Goal: Transaction & Acquisition: Purchase product/service

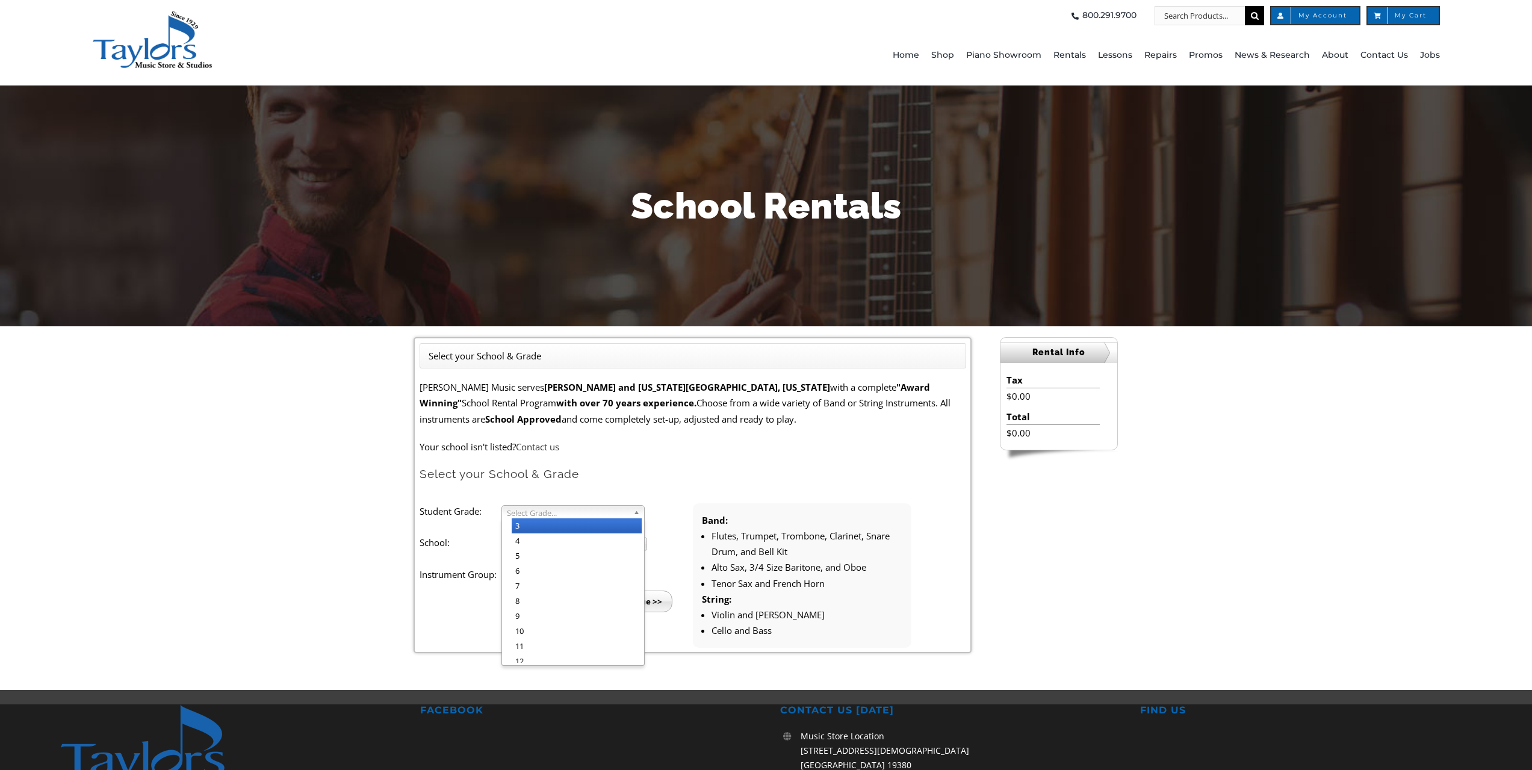
click at [635, 516] on b at bounding box center [638, 512] width 11 height 13
click at [580, 544] on li "4" at bounding box center [577, 540] width 130 height 15
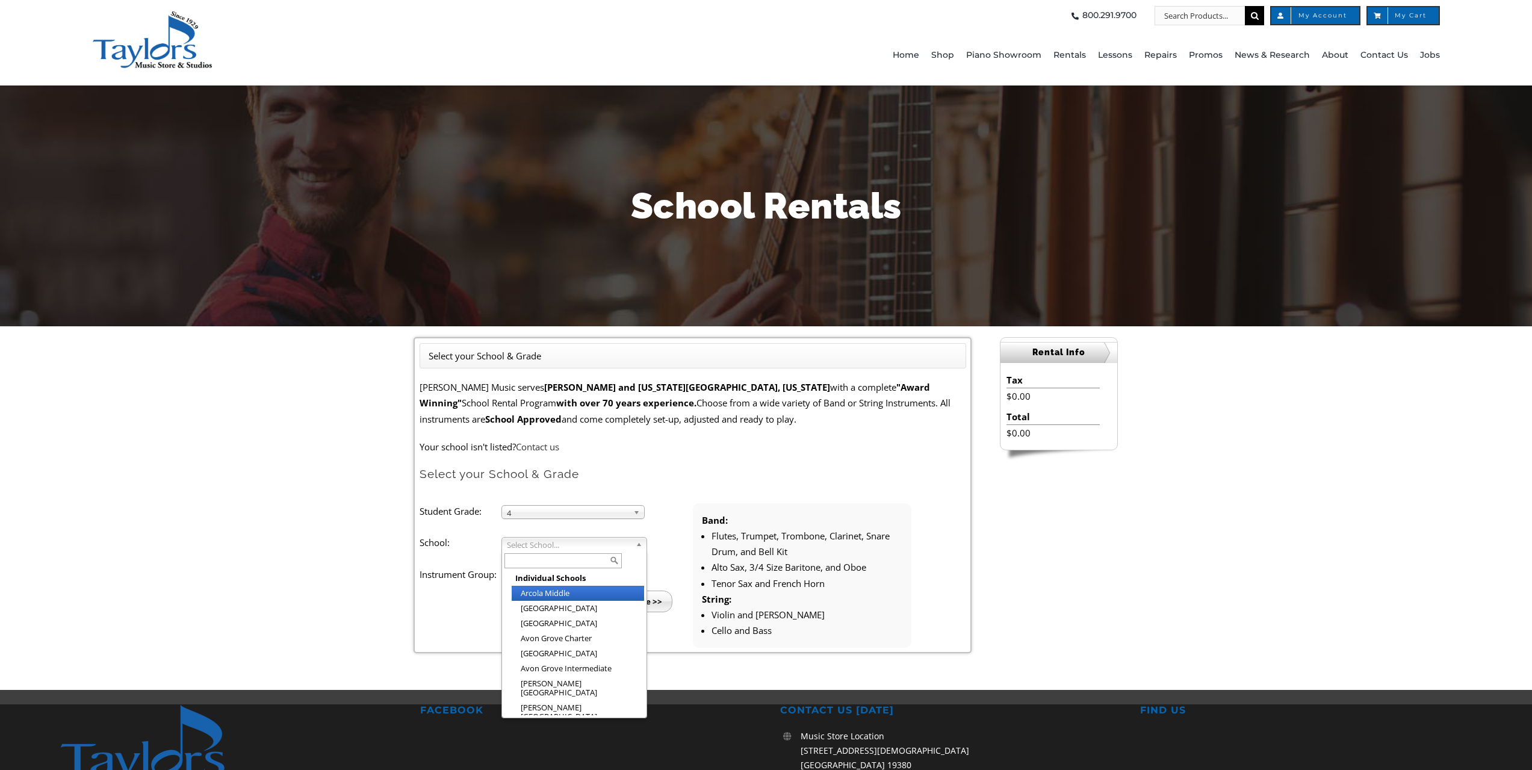
click at [616, 546] on span "Select School..." at bounding box center [569, 544] width 124 height 14
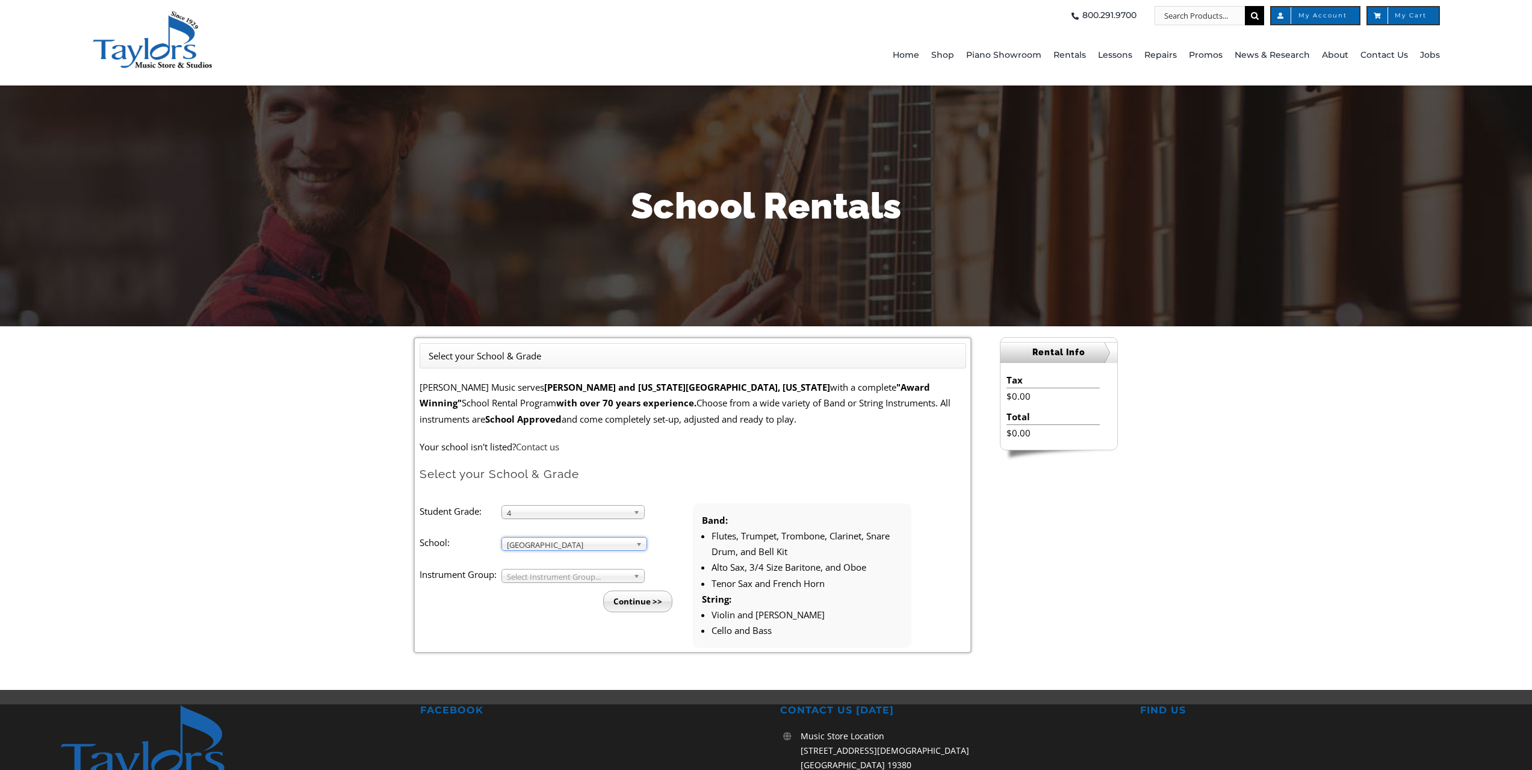
click at [628, 578] on span "Select Instrument Group..." at bounding box center [568, 576] width 122 height 14
click at [628, 580] on span "Select Instrument Group..." at bounding box center [568, 576] width 122 height 14
click at [605, 589] on li "Band" at bounding box center [577, 589] width 130 height 15
click at [620, 605] on input "Continue >>" at bounding box center [637, 601] width 69 height 22
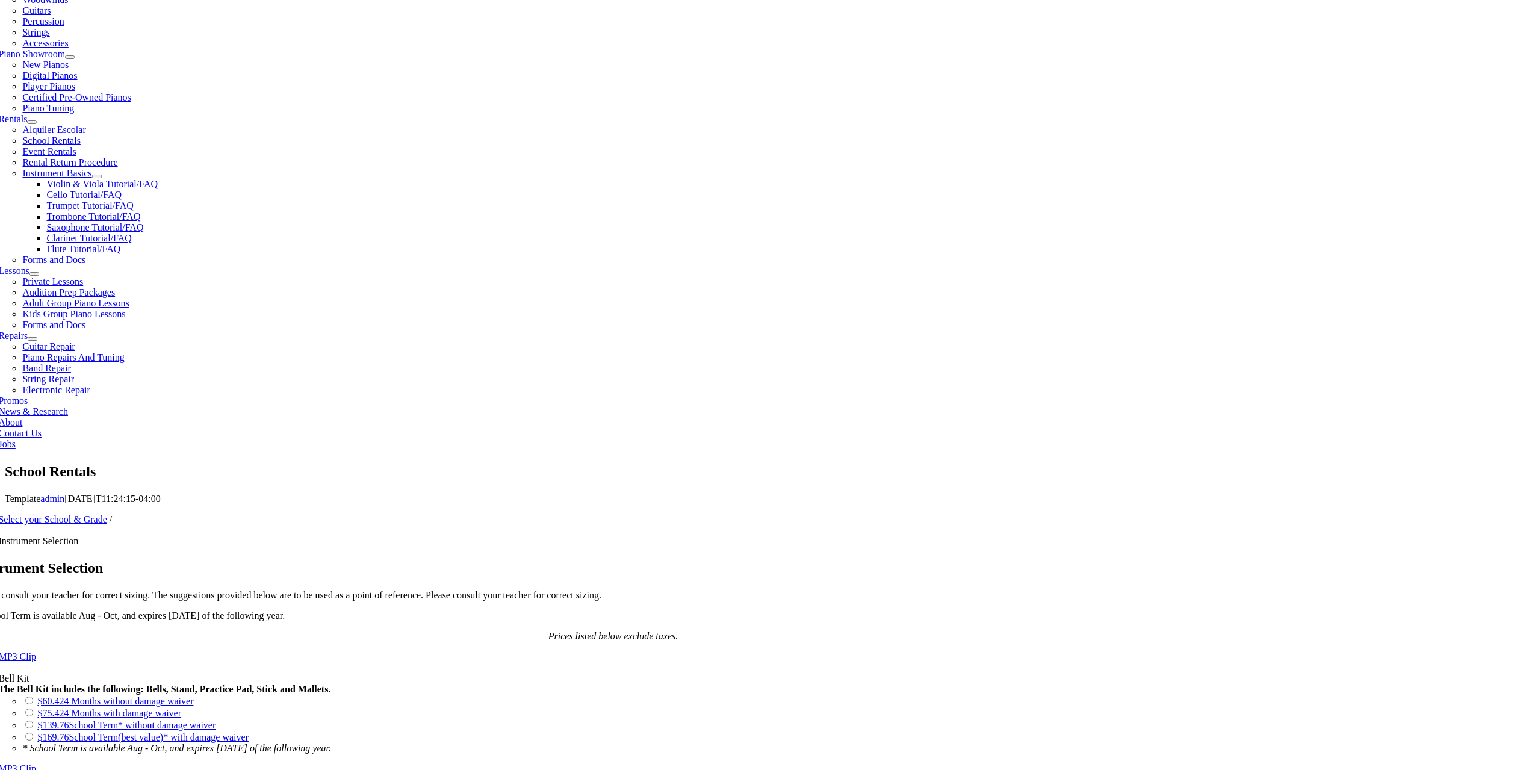
scroll to position [301, 0]
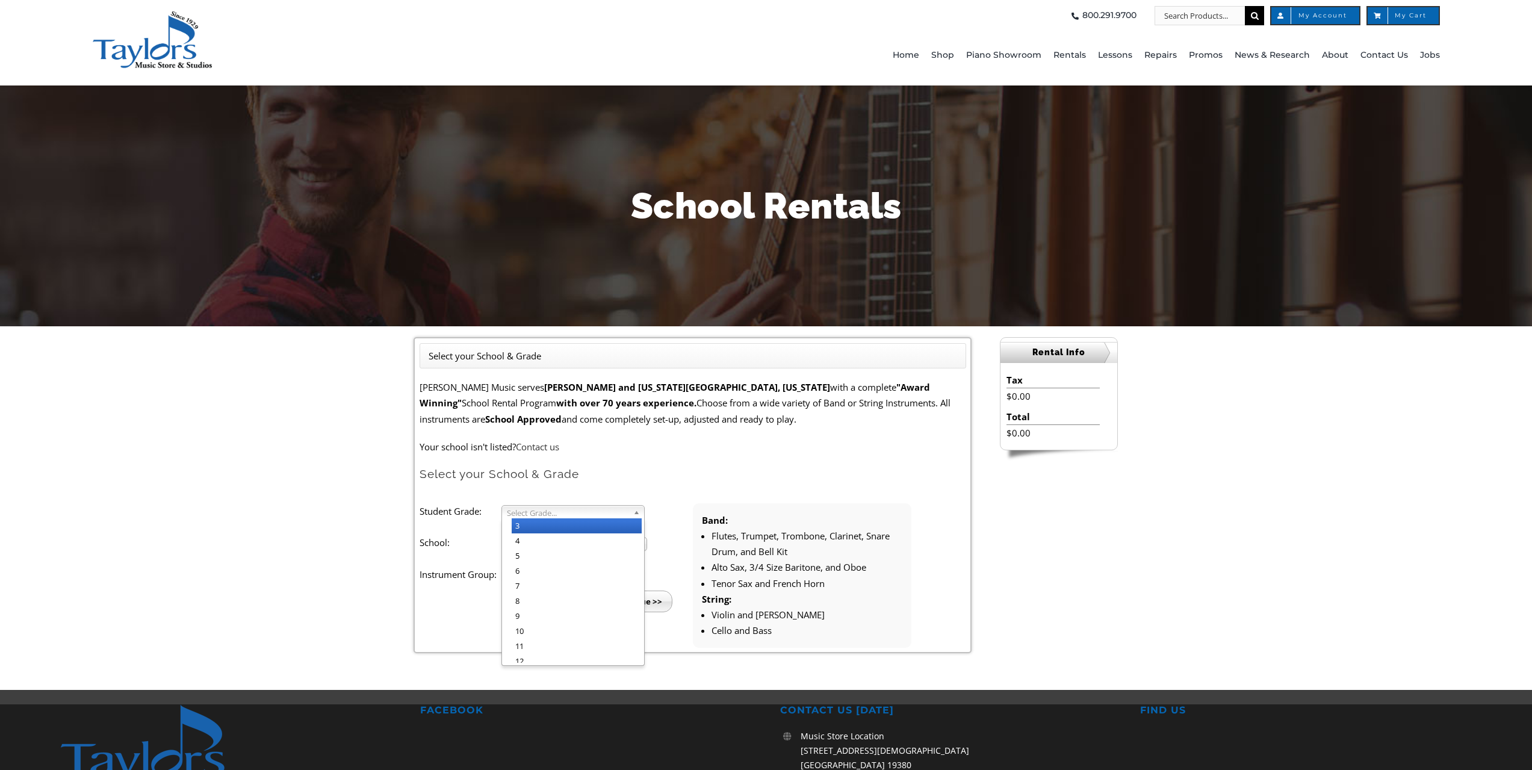
click at [625, 509] on span "Select Grade..." at bounding box center [568, 513] width 122 height 14
click at [614, 534] on li "4" at bounding box center [577, 540] width 130 height 15
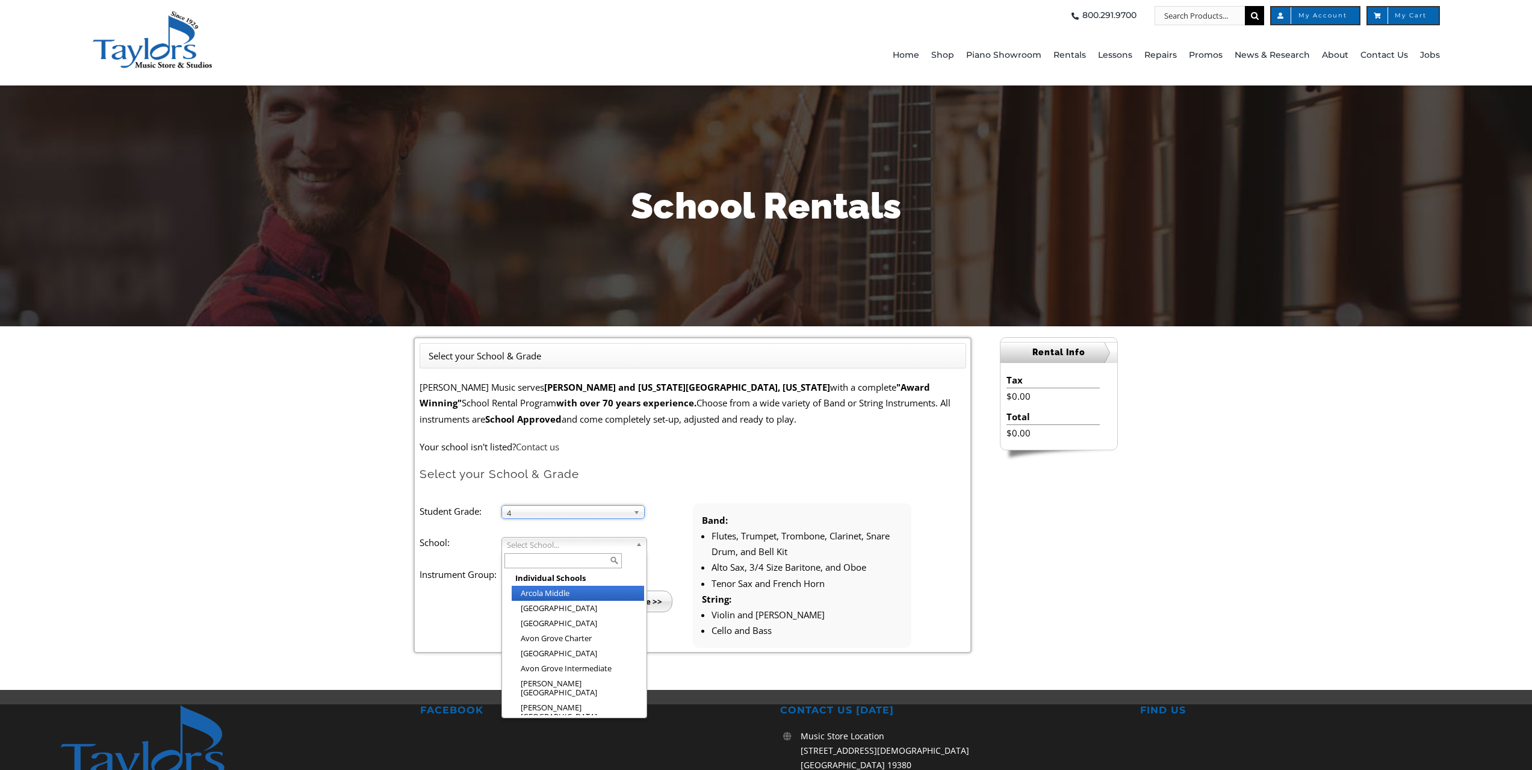
click at [640, 543] on b at bounding box center [641, 543] width 11 height 13
click at [630, 548] on span "[GEOGRAPHIC_DATA][DEMOGRAPHIC_DATA]" at bounding box center [569, 544] width 124 height 14
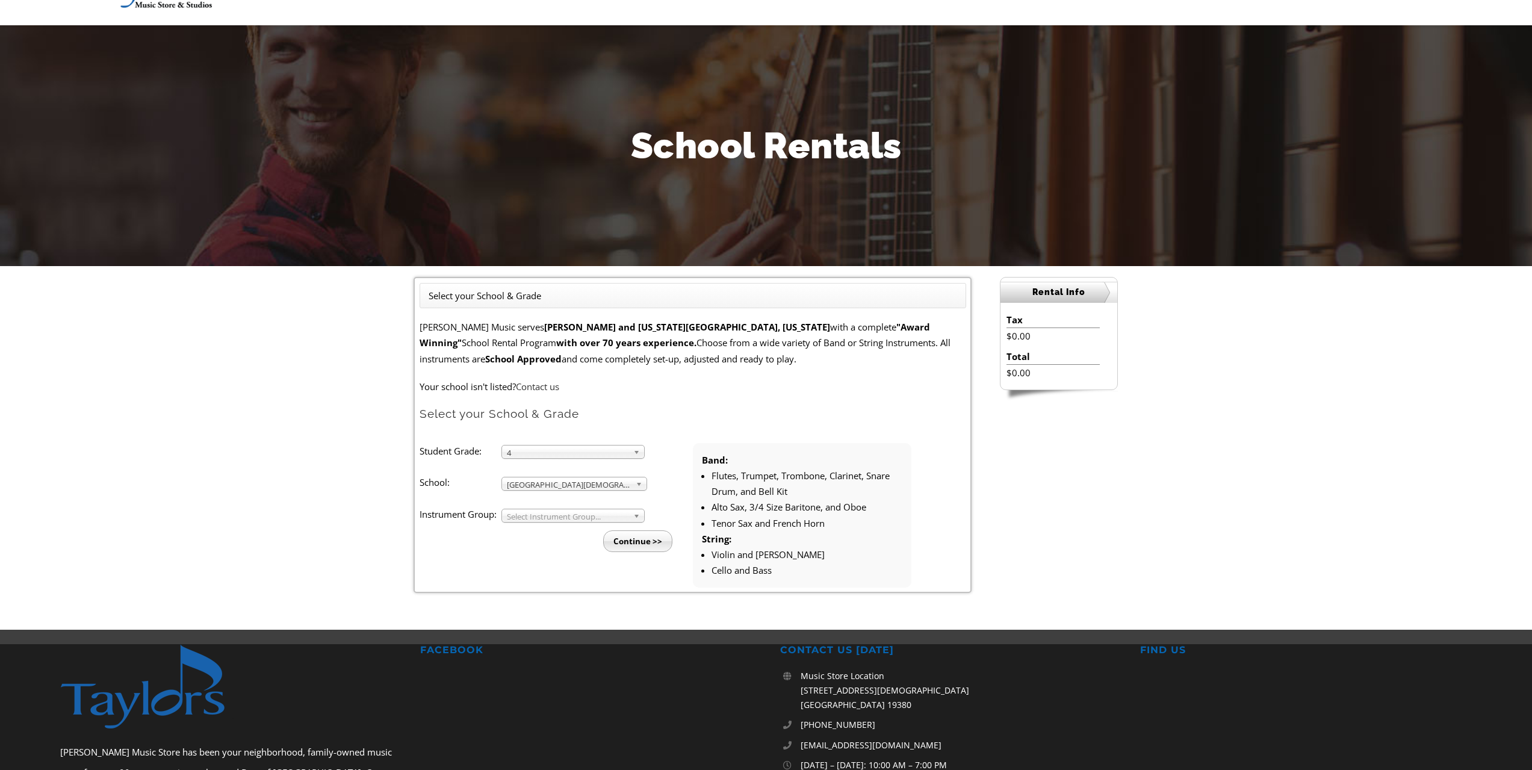
click at [573, 650] on h2 "FACEBOOK" at bounding box center [586, 650] width 332 height 13
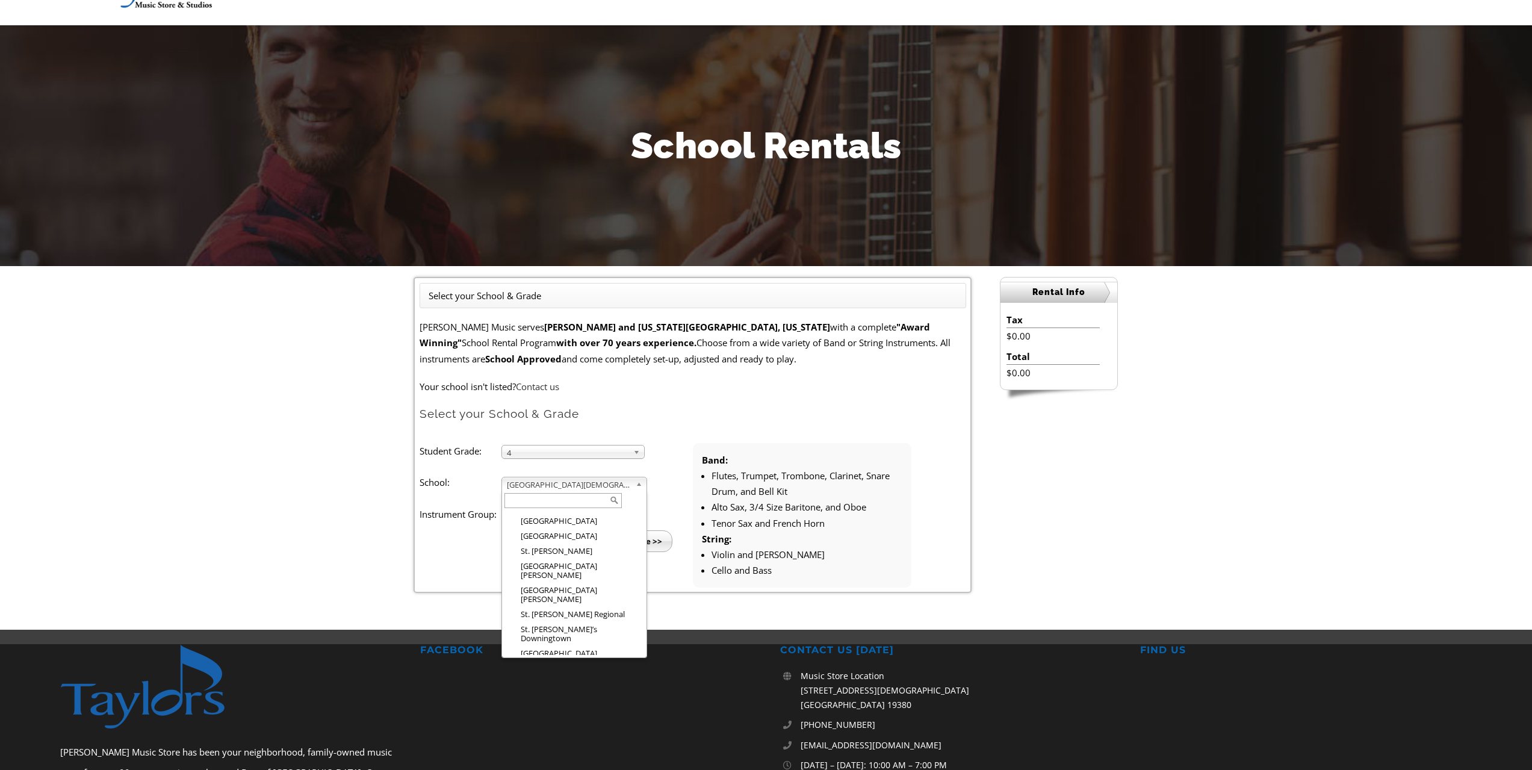
click at [639, 486] on b at bounding box center [641, 483] width 11 height 13
click at [639, 649] on h2 "FACEBOOK" at bounding box center [586, 650] width 332 height 13
click at [629, 486] on span "[GEOGRAPHIC_DATA][DEMOGRAPHIC_DATA]" at bounding box center [569, 484] width 124 height 14
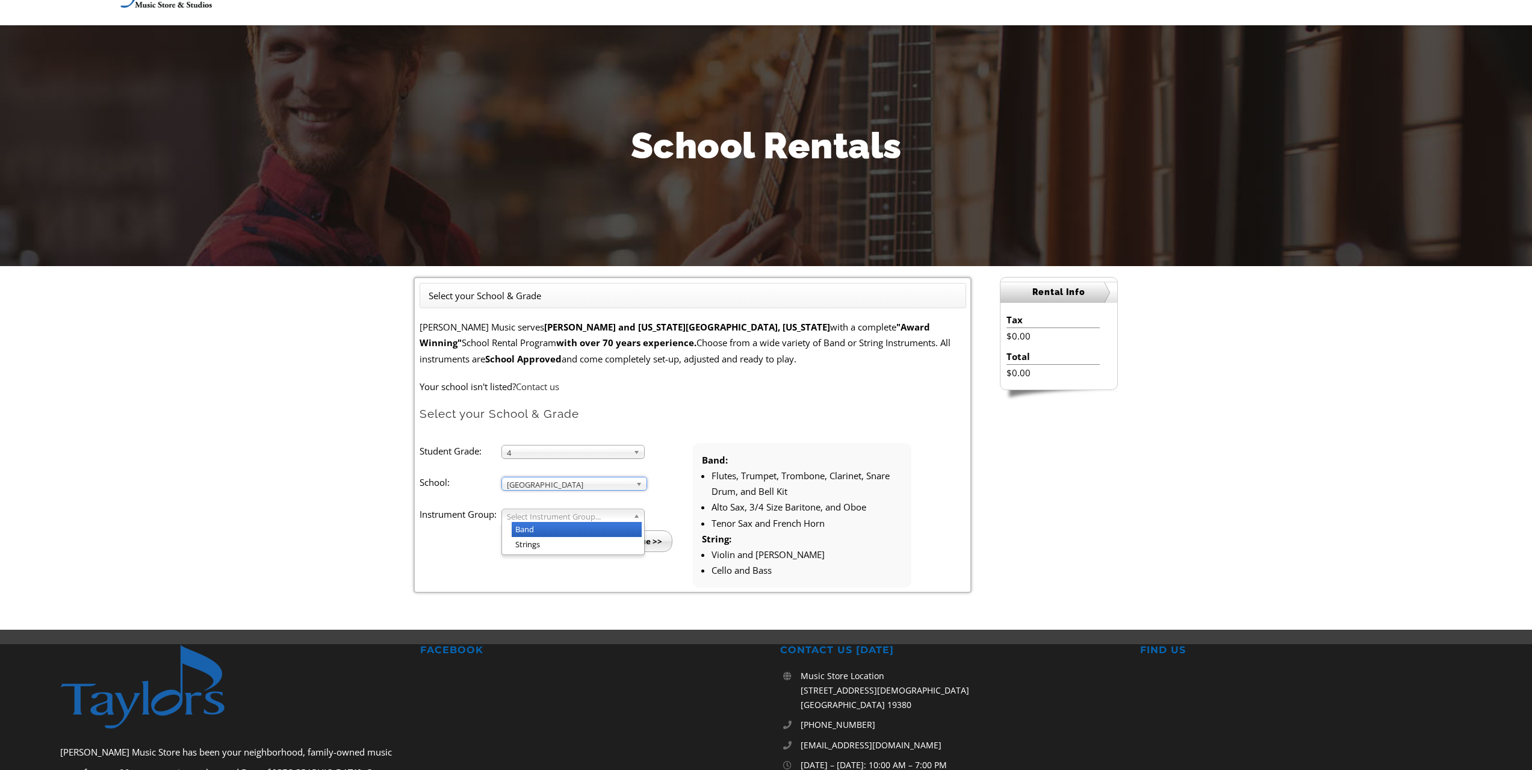
click at [569, 518] on span "Select Instrument Group..." at bounding box center [568, 516] width 122 height 14
click at [571, 540] on li "Strings" at bounding box center [577, 544] width 130 height 15
click at [621, 540] on input "Continue >>" at bounding box center [637, 541] width 69 height 22
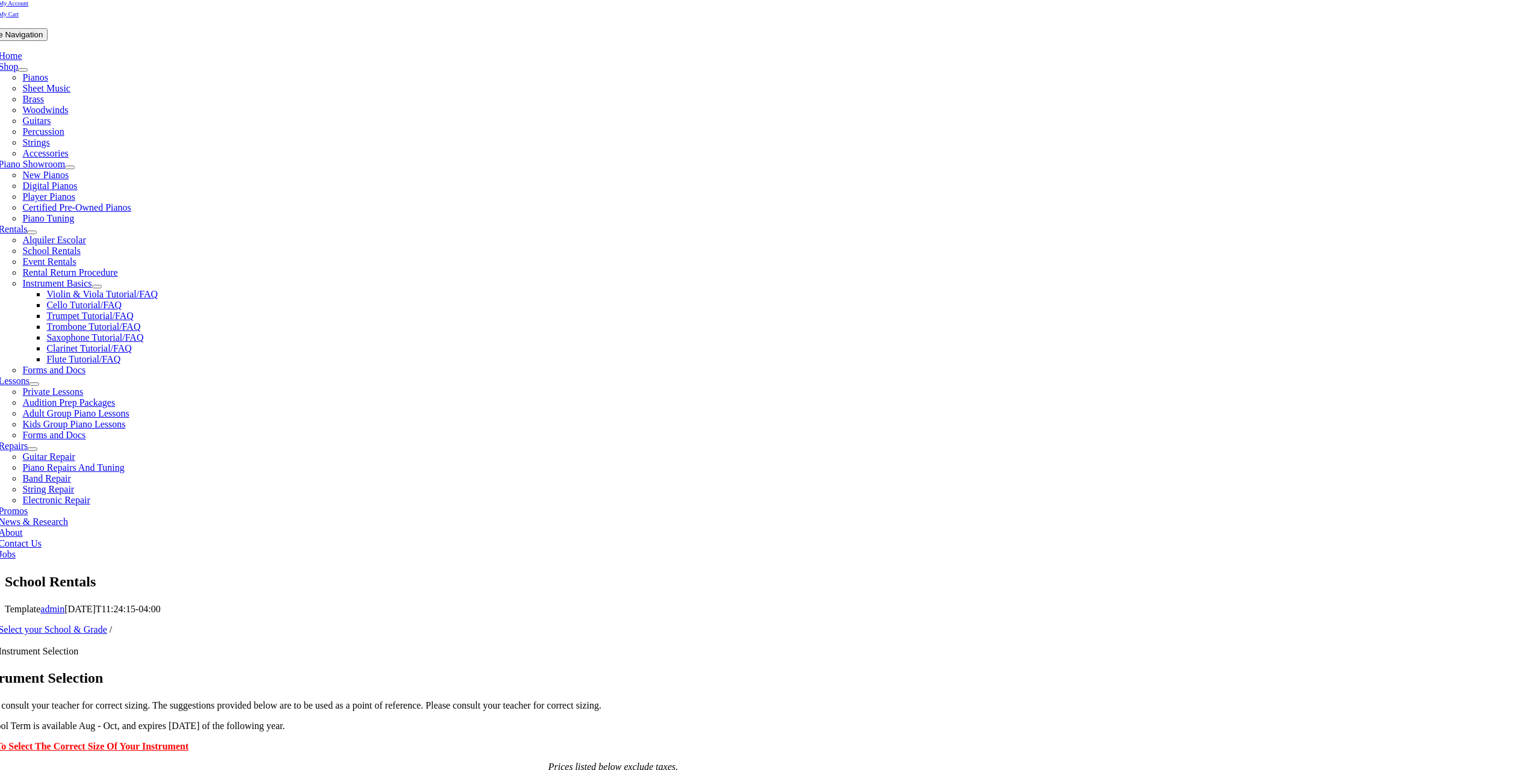
scroll to position [120, 0]
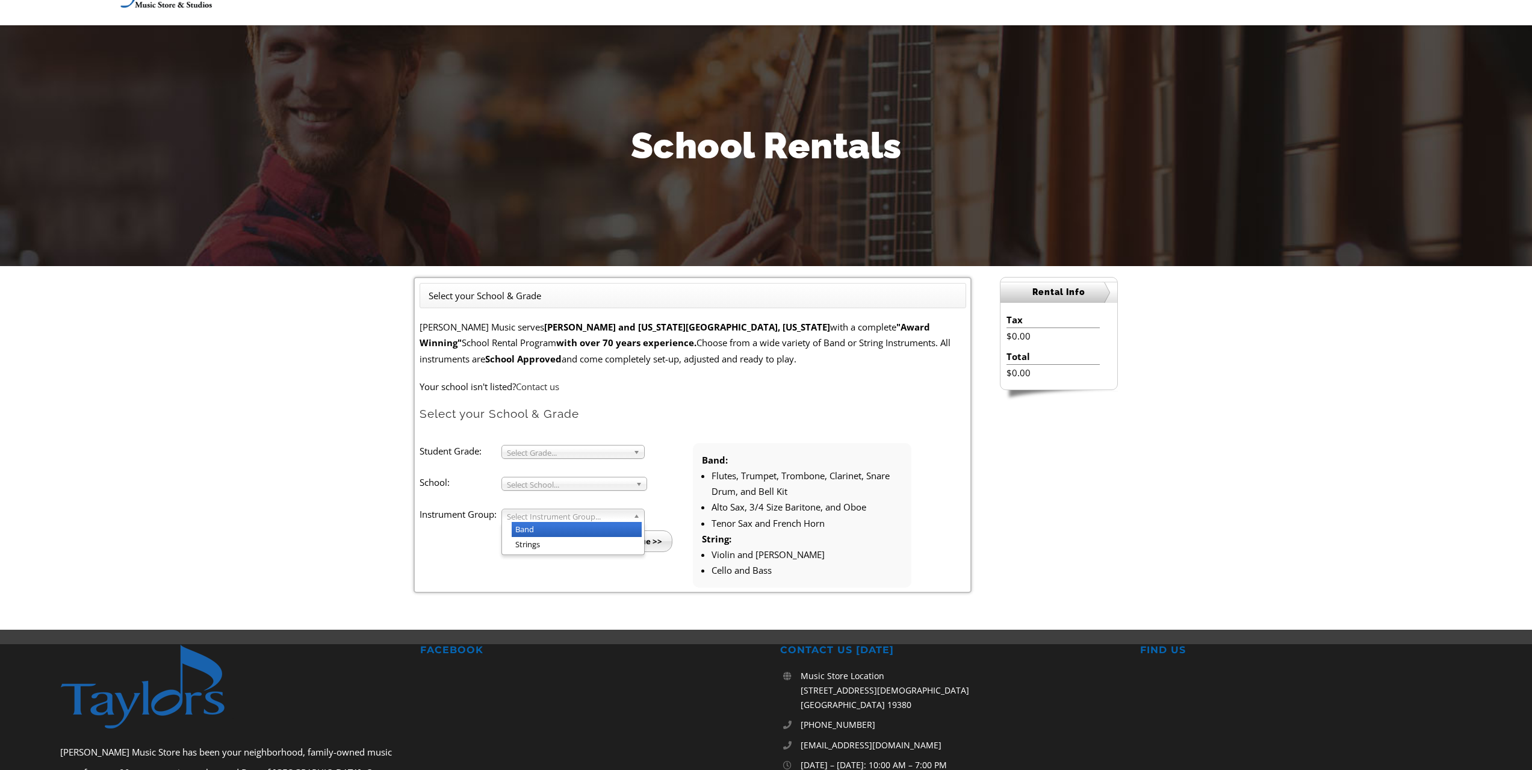
click at [604, 522] on div "Select Instrument Group... Band Strings" at bounding box center [572, 516] width 143 height 14
click at [604, 521] on div "Band Band Strings" at bounding box center [572, 516] width 143 height 14
click at [626, 540] on input "Continue >>" at bounding box center [637, 541] width 69 height 22
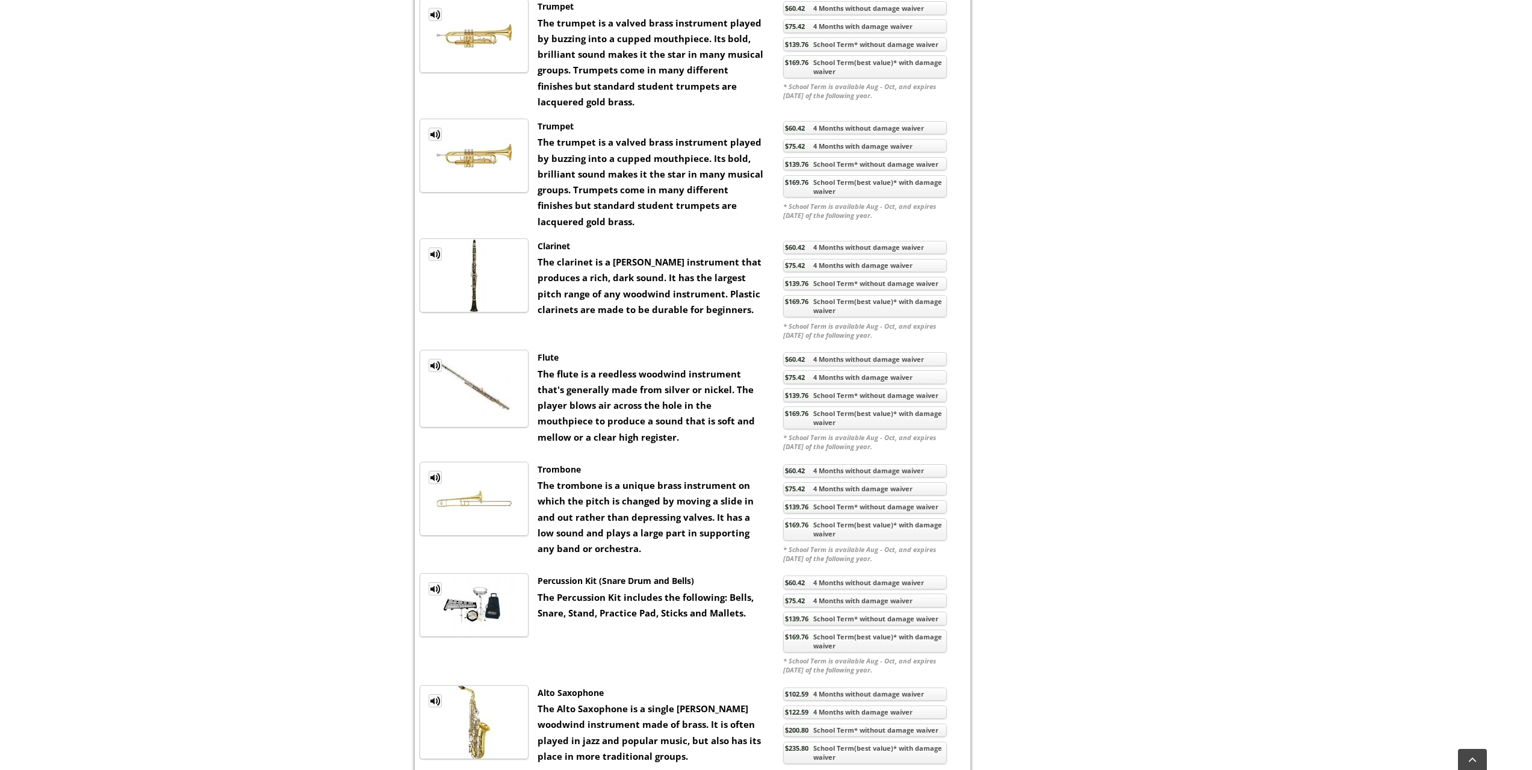
scroll to position [662, 0]
